Goal: Transaction & Acquisition: Obtain resource

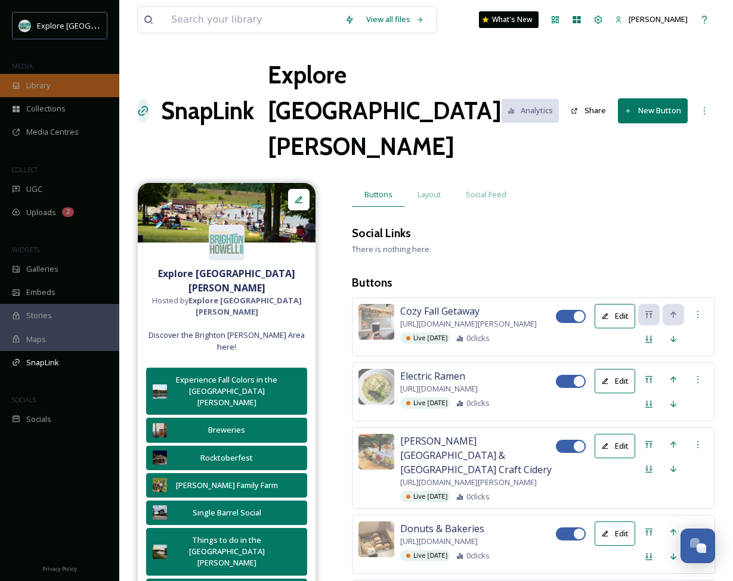
click at [42, 86] on span "Library" at bounding box center [38, 85] width 24 height 11
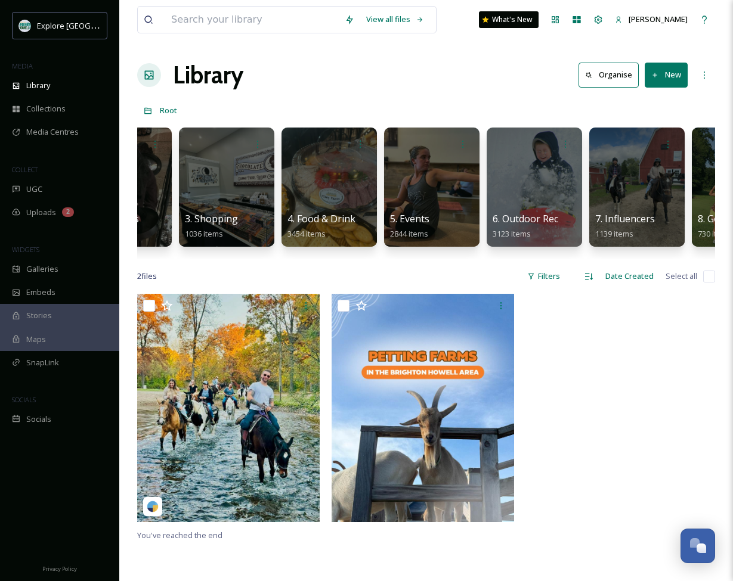
scroll to position [0, 165]
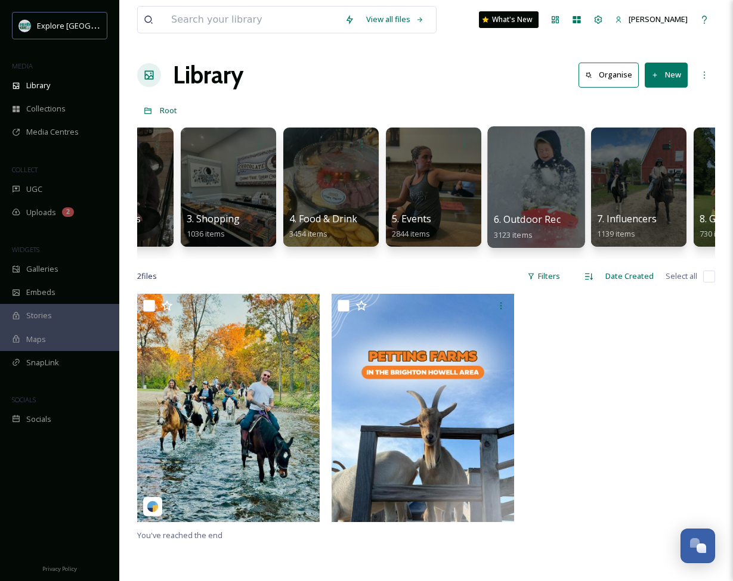
click at [542, 183] on div at bounding box center [535, 187] width 97 height 122
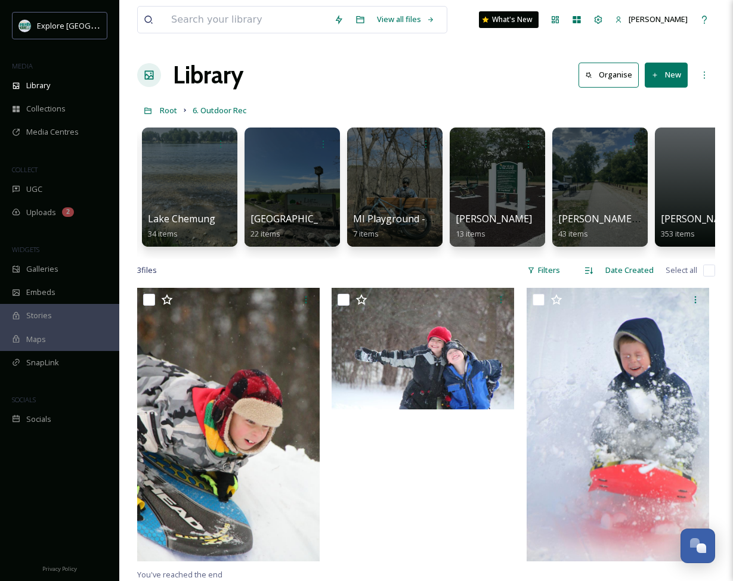
scroll to position [0, 1602]
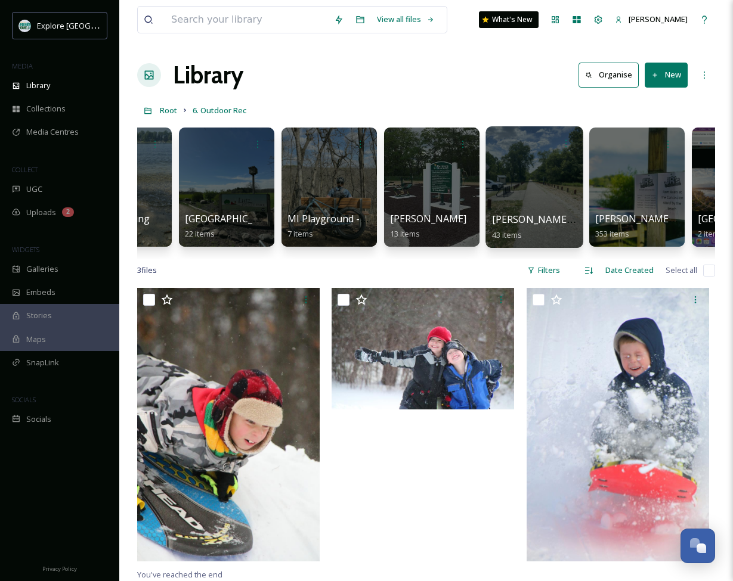
click at [520, 206] on div at bounding box center [533, 187] width 97 height 122
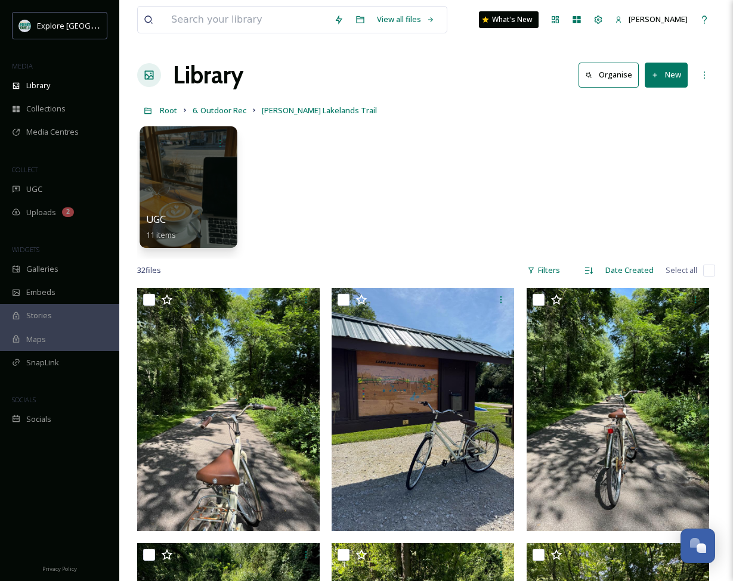
click at [217, 194] on div at bounding box center [187, 187] width 97 height 122
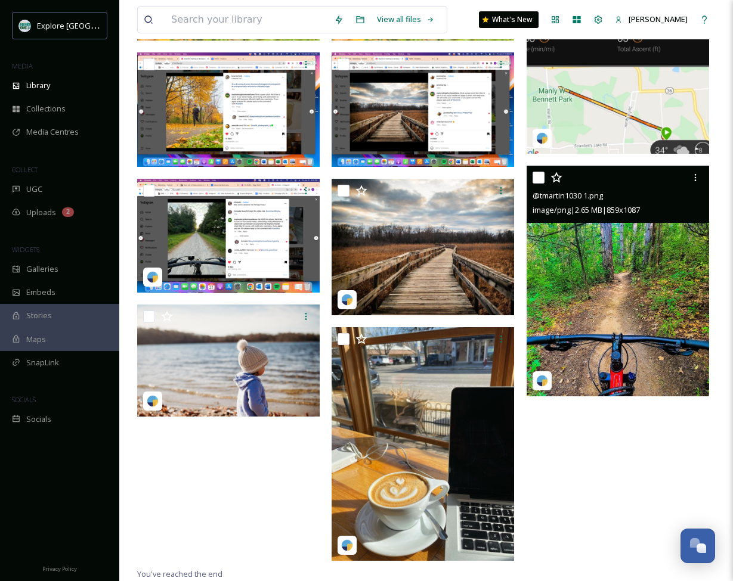
scroll to position [370, 0]
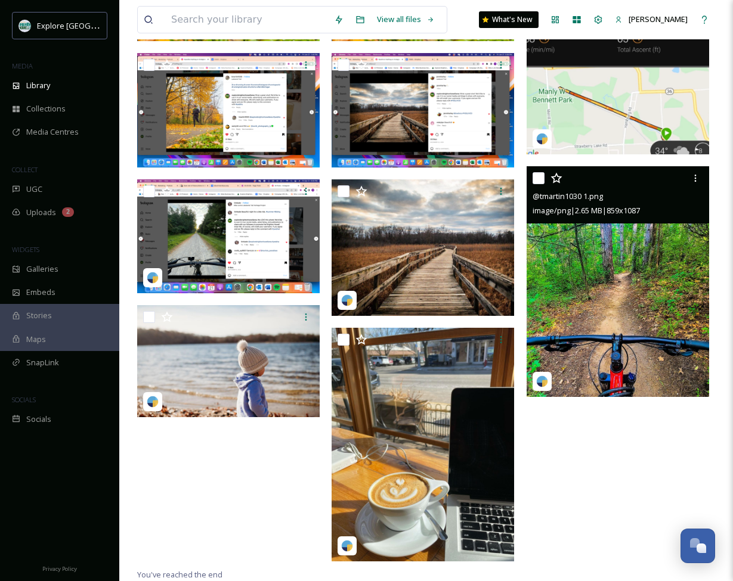
click at [672, 231] on img at bounding box center [617, 281] width 182 height 231
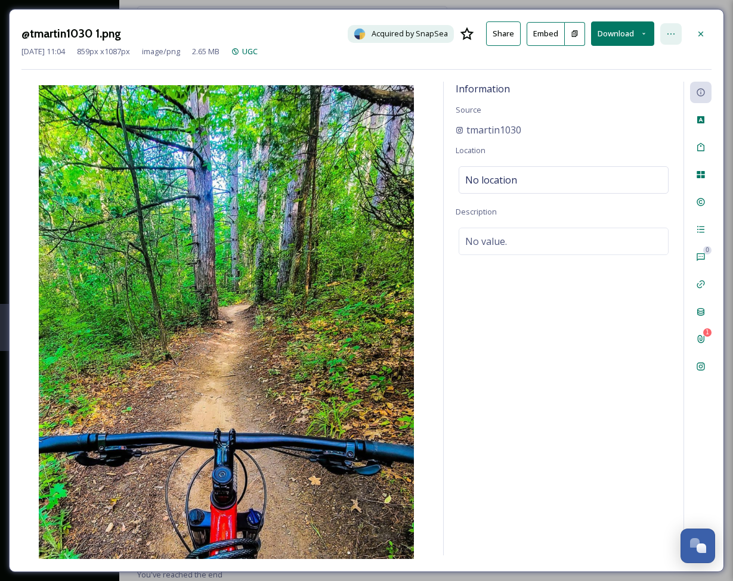
click at [675, 35] on div at bounding box center [670, 33] width 21 height 21
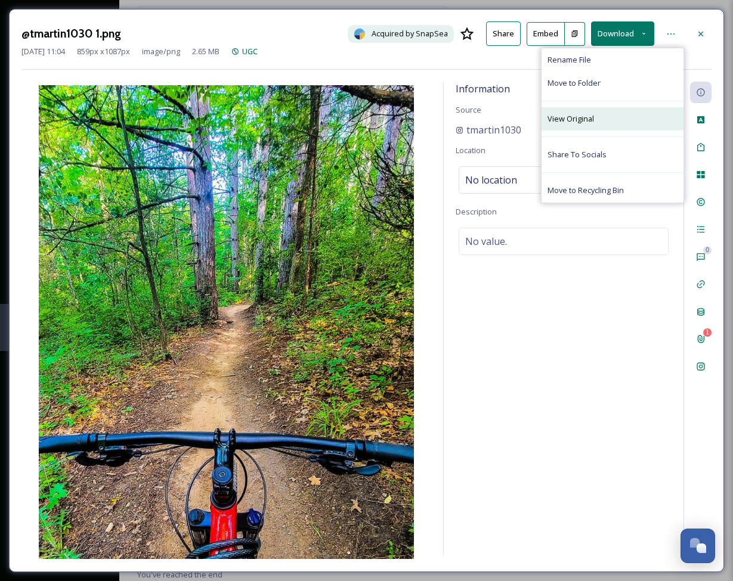
click at [565, 122] on span "View Original" at bounding box center [570, 118] width 46 height 11
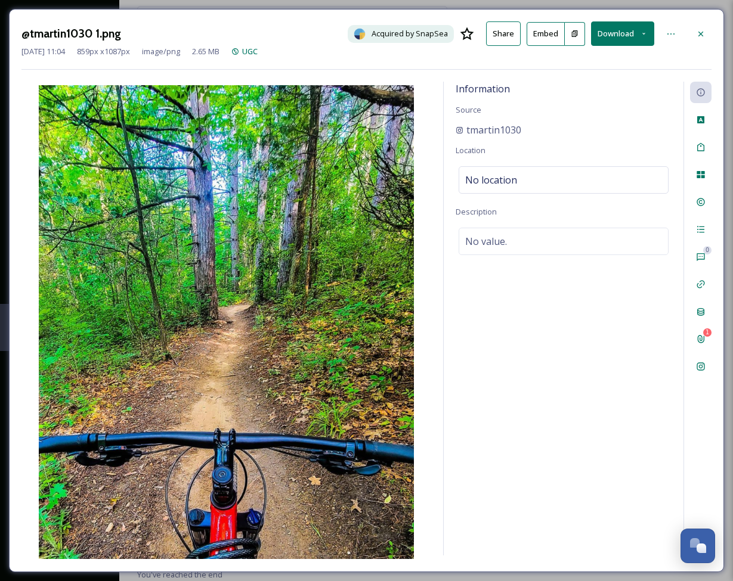
click at [694, 33] on div at bounding box center [700, 33] width 21 height 21
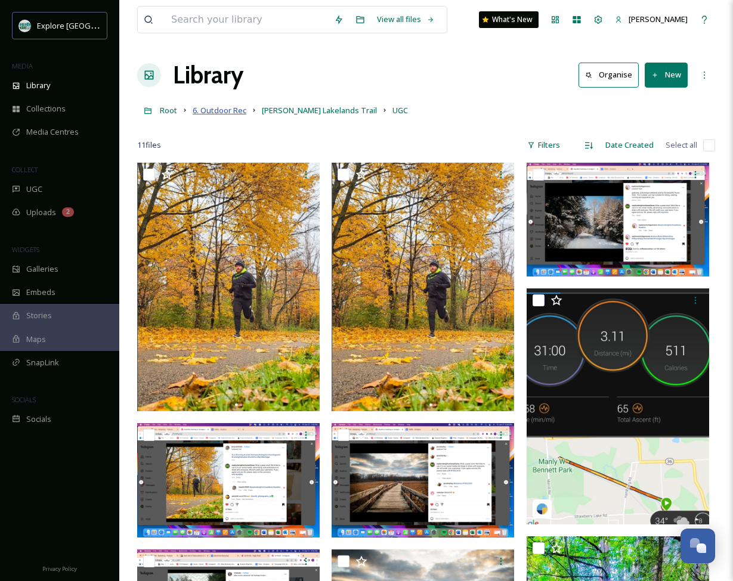
click at [229, 108] on span "6. Outdoor Rec" at bounding box center [220, 110] width 54 height 11
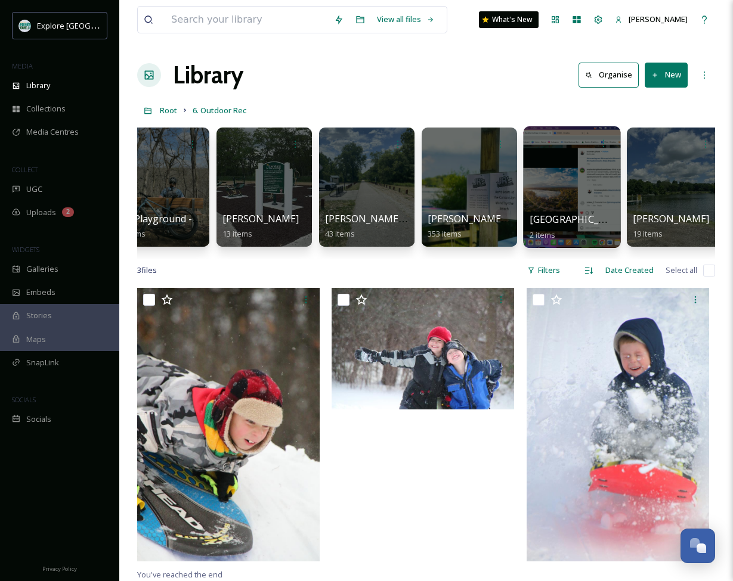
scroll to position [0, 1751]
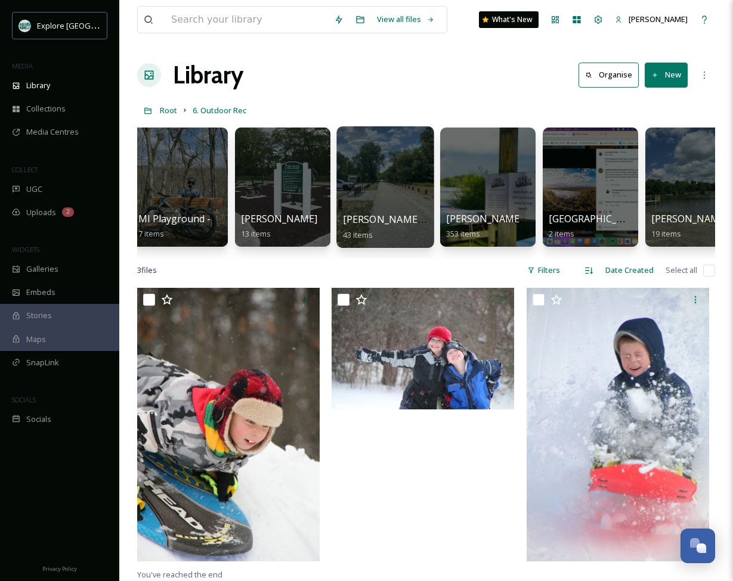
click at [380, 203] on div at bounding box center [384, 187] width 97 height 122
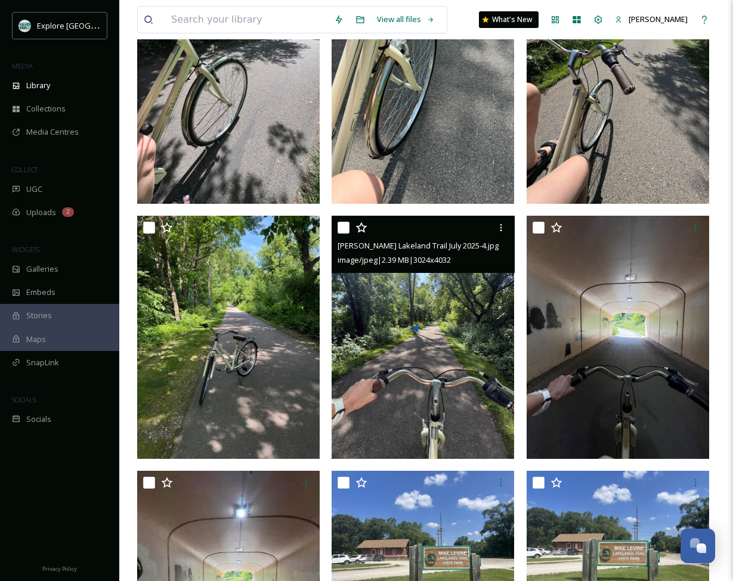
scroll to position [1093, 0]
click at [458, 305] on img at bounding box center [422, 337] width 182 height 243
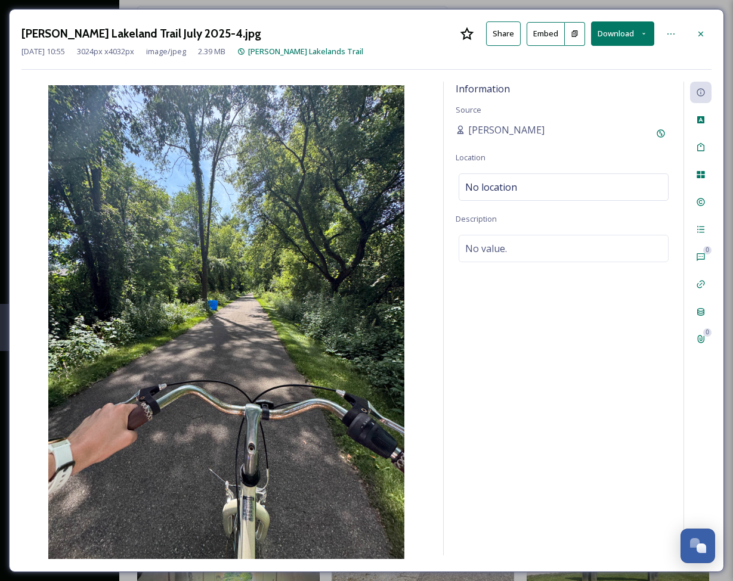
click at [575, 41] on button at bounding box center [574, 34] width 20 height 24
click at [545, 41] on button "Embed" at bounding box center [545, 34] width 38 height 24
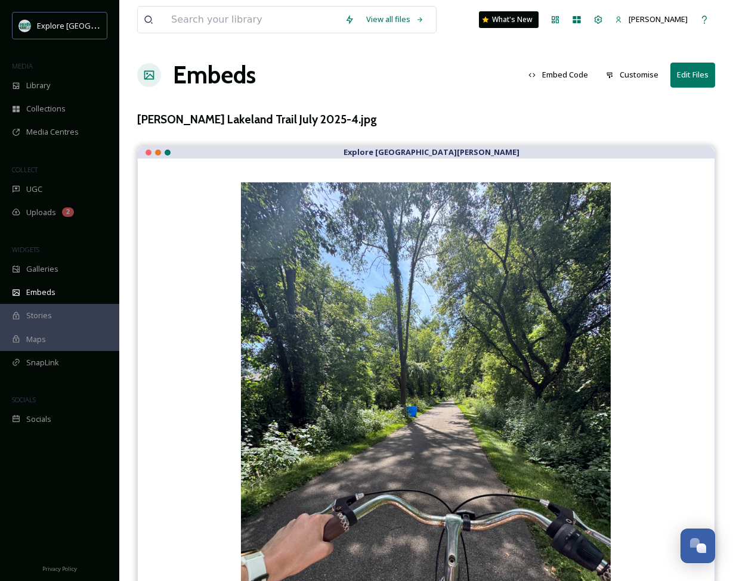
click at [562, 76] on button "Embed Code" at bounding box center [558, 74] width 72 height 23
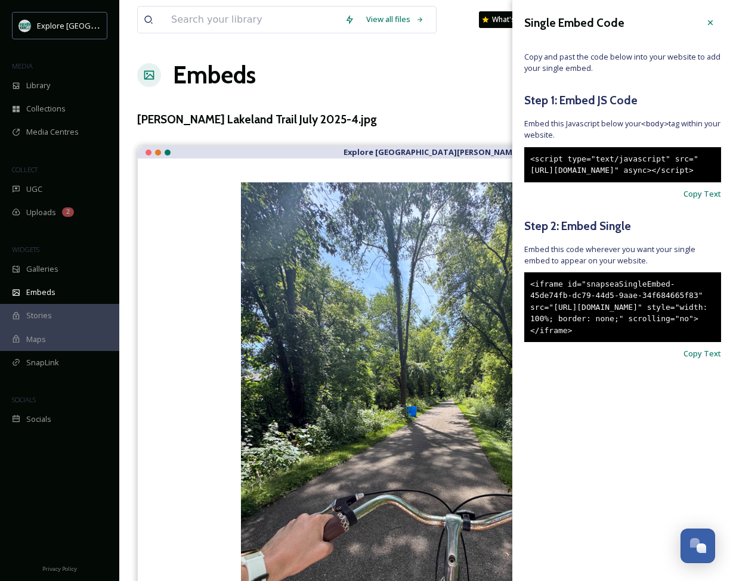
drag, startPoint x: 687, startPoint y: 362, endPoint x: 522, endPoint y: 302, distance: 176.0
click at [522, 302] on div "Single Embed Code Copy and past the code below into your website to add your si…" at bounding box center [622, 204] width 221 height 408
copy div "<iframe id="snapseaSingleEmbed-45de74fb-dc79-44d5-9aae-34f684665f83" src="[URL]…"
